Goal: Navigation & Orientation: Find specific page/section

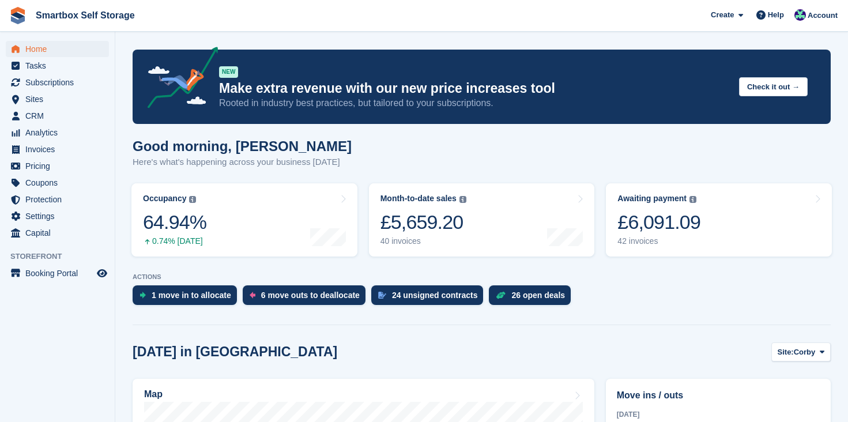
drag, startPoint x: 0, startPoint y: 0, endPoint x: 43, endPoint y: 47, distance: 63.6
click at [43, 47] on span "Home" at bounding box center [59, 49] width 69 height 16
drag, startPoint x: 561, startPoint y: 3, endPoint x: 31, endPoint y: 50, distance: 531.5
click at [31, 50] on span "Home" at bounding box center [59, 49] width 69 height 16
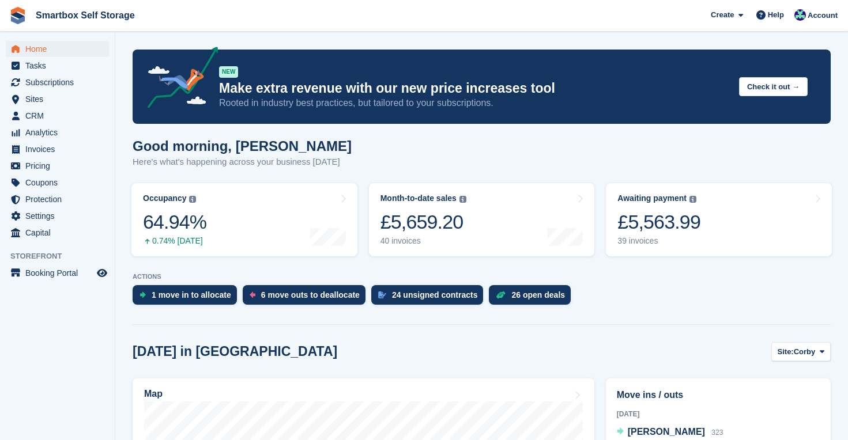
click at [38, 50] on span "Home" at bounding box center [59, 49] width 69 height 16
click at [37, 51] on span "Home" at bounding box center [59, 49] width 69 height 16
click at [42, 49] on span "Home" at bounding box center [59, 49] width 69 height 16
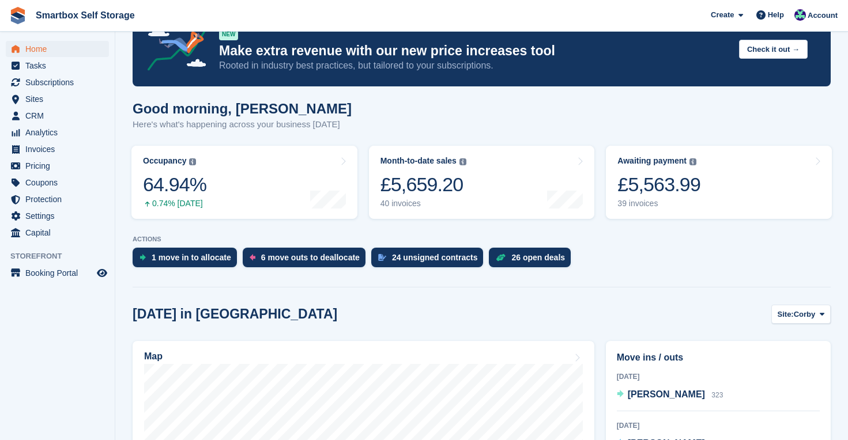
scroll to position [53, 0]
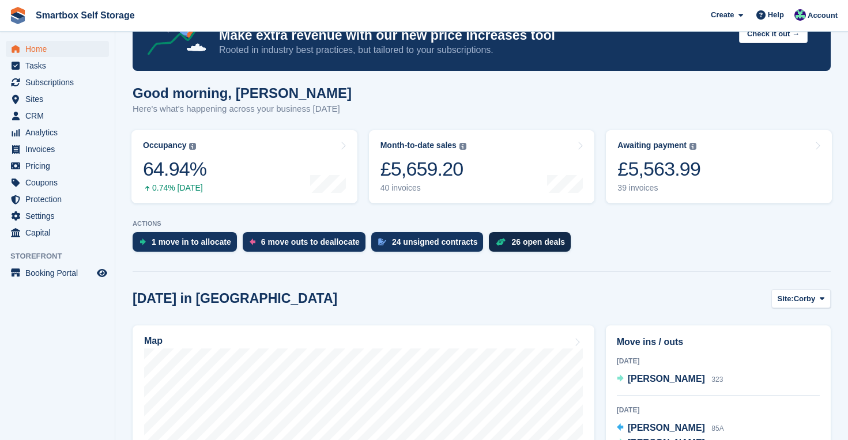
click at [539, 248] on div "26 open deals" at bounding box center [530, 242] width 82 height 20
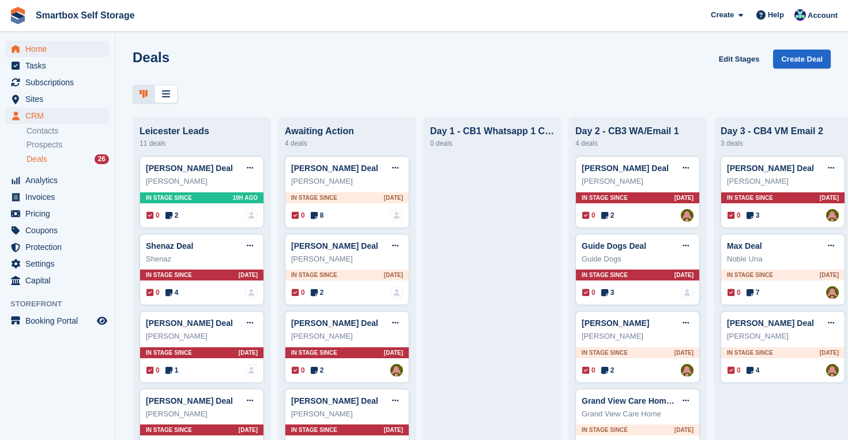
click at [46, 51] on span "Home" at bounding box center [59, 49] width 69 height 16
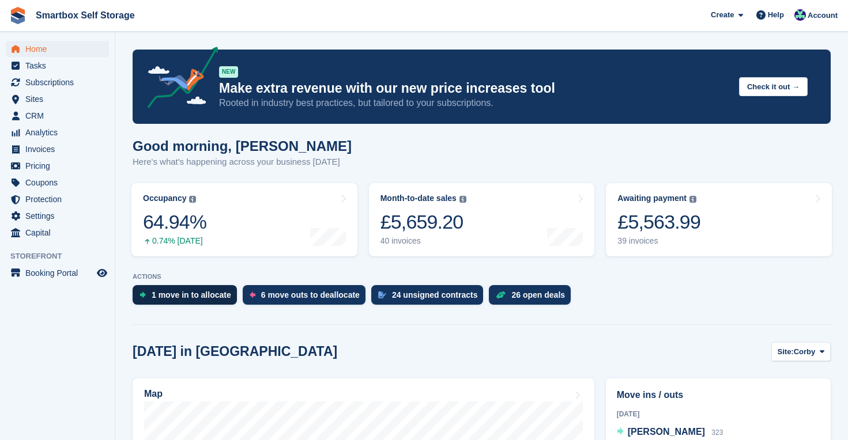
click at [199, 293] on div "1 move in to allocate" at bounding box center [192, 294] width 80 height 9
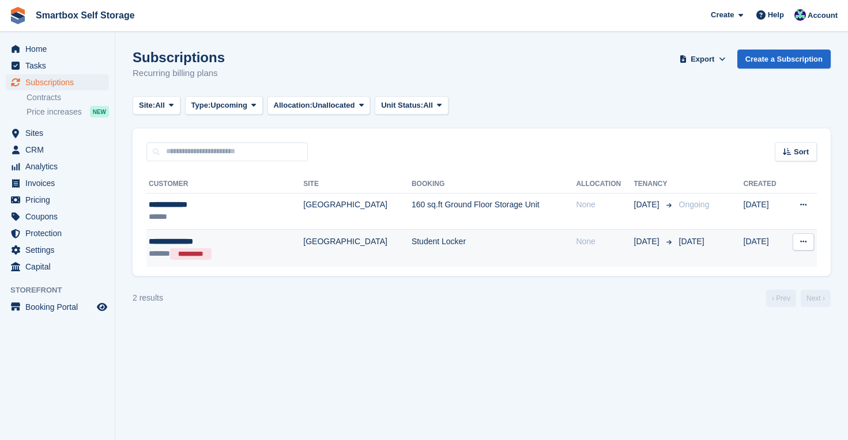
click at [171, 236] on div "**********" at bounding box center [209, 242] width 120 height 12
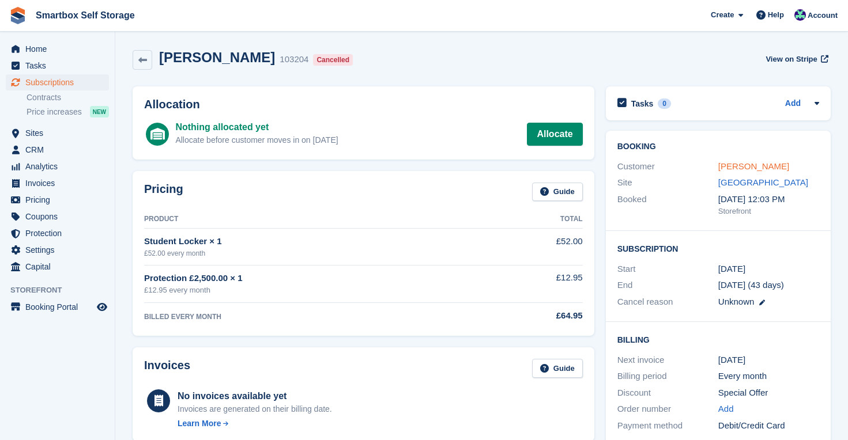
click at [766, 167] on link "Shoaib Shafique" at bounding box center [753, 166] width 71 height 10
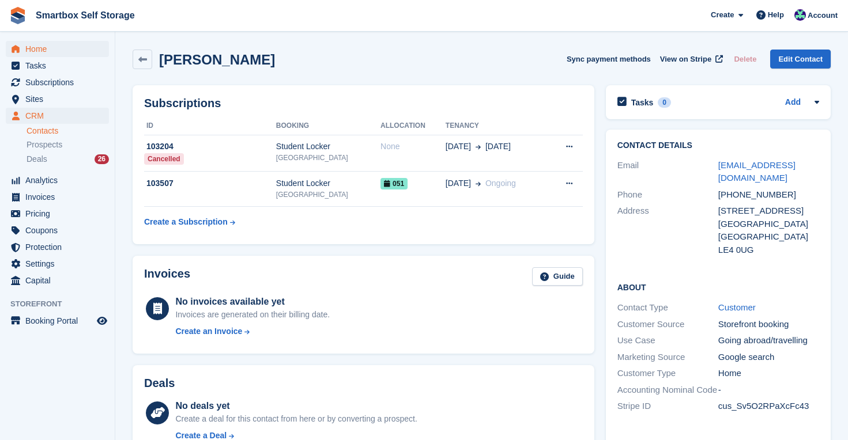
click at [43, 47] on span "Home" at bounding box center [59, 49] width 69 height 16
